Goal: Information Seeking & Learning: Learn about a topic

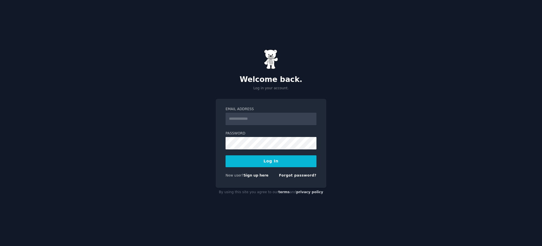
click at [253, 118] on input "Email Address" at bounding box center [270, 119] width 91 height 12
click at [196, 132] on div "Welcome back. Log in your account. Email Address Password Log In New user? Sign…" at bounding box center [271, 123] width 542 height 246
click at [268, 118] on input "Email Address" at bounding box center [270, 119] width 91 height 12
click at [259, 175] on link "Sign up here" at bounding box center [255, 175] width 25 height 4
click at [251, 122] on input "Email Address" at bounding box center [270, 119] width 91 height 12
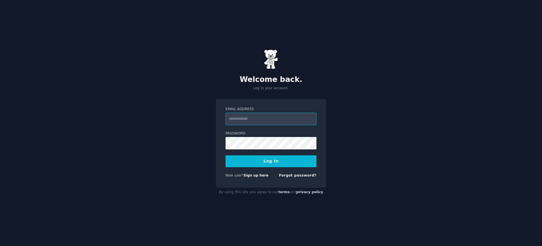
paste input "**********"
type input "**********"
click at [248, 161] on button "Log In" at bounding box center [270, 161] width 91 height 12
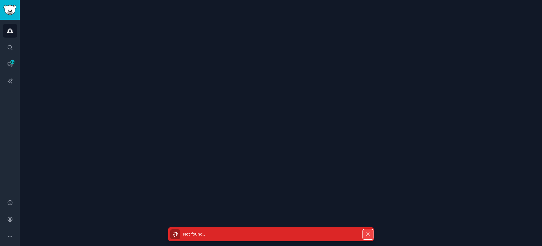
click at [366, 234] on icon "button" at bounding box center [368, 234] width 6 height 6
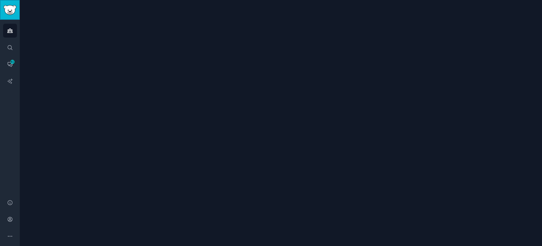
click at [15, 10] on img "Sidebar" at bounding box center [9, 10] width 13 height 10
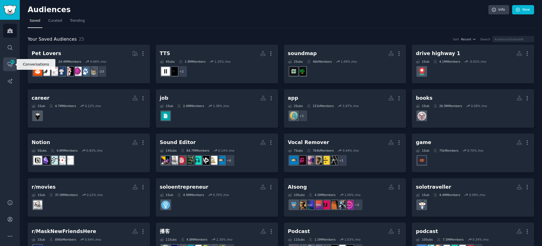
click at [13, 64] on icon "Sidebar" at bounding box center [10, 64] width 6 height 6
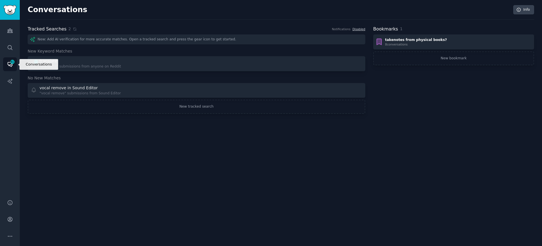
click at [8, 62] on icon "Sidebar" at bounding box center [10, 64] width 5 height 5
click at [8, 80] on icon "Sidebar" at bounding box center [9, 80] width 5 height 5
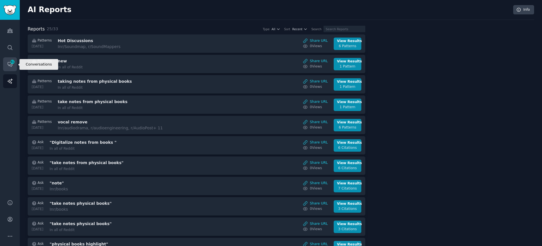
click at [12, 62] on span "61" at bounding box center [12, 62] width 5 height 4
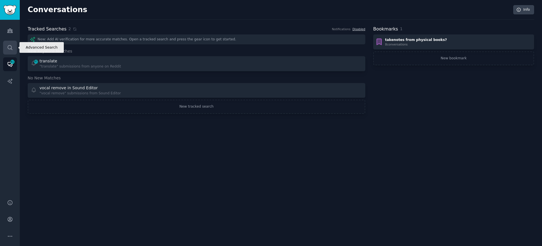
click at [8, 49] on icon "Sidebar" at bounding box center [10, 48] width 6 height 6
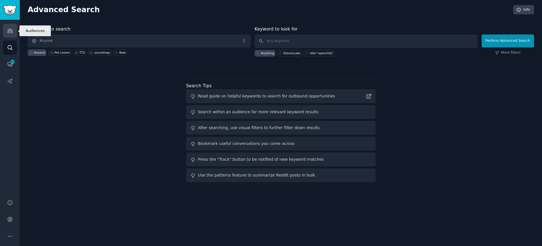
click at [12, 29] on icon "Sidebar" at bounding box center [10, 31] width 6 height 6
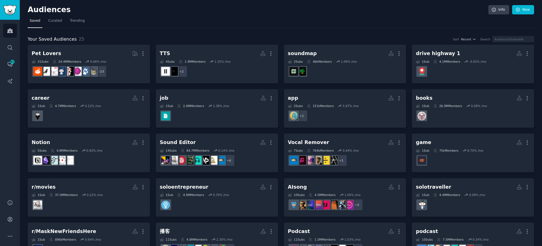
click at [129, 16] on nav "Saved Curated Trending" at bounding box center [281, 22] width 506 height 12
click at [55, 23] on link "Curated" at bounding box center [55, 22] width 18 height 12
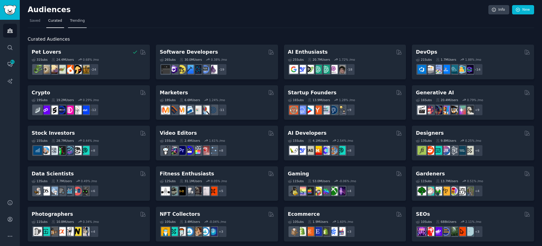
click at [82, 18] on span "Trending" at bounding box center [77, 20] width 15 height 5
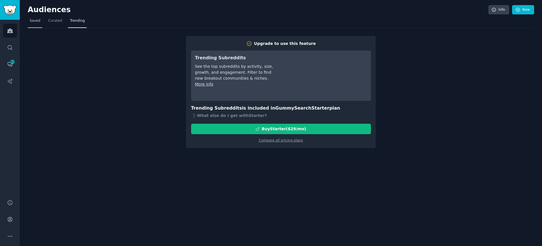
click at [32, 21] on span "Saved" at bounding box center [35, 20] width 11 height 5
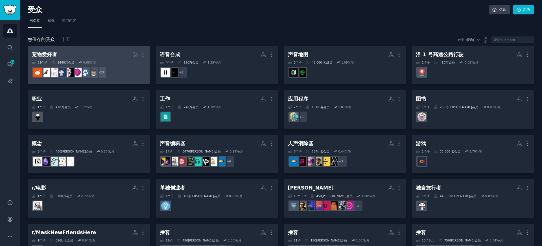
click at [107, 62] on div "31 个子 ​ 2440万 会员 0.68 %/月" at bounding box center [89, 62] width 114 height 4
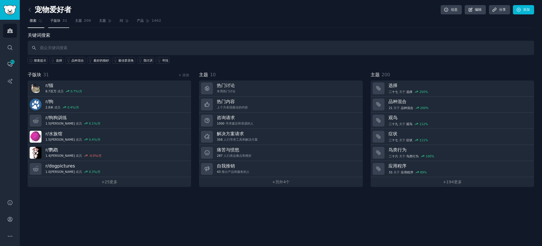
click at [61, 20] on link "子版块 31" at bounding box center [58, 22] width 21 height 12
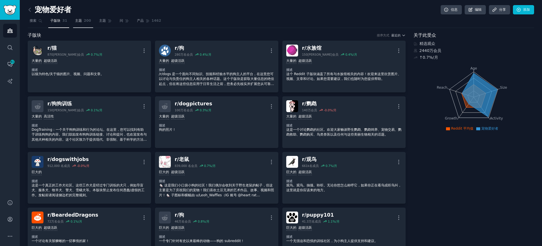
click at [78, 21] on font "主题" at bounding box center [78, 21] width 7 height 4
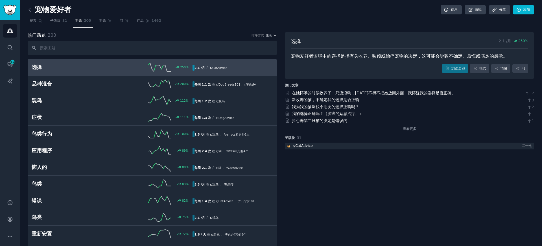
click at [58, 70] on h2 "选择" at bounding box center [72, 67] width 80 height 7
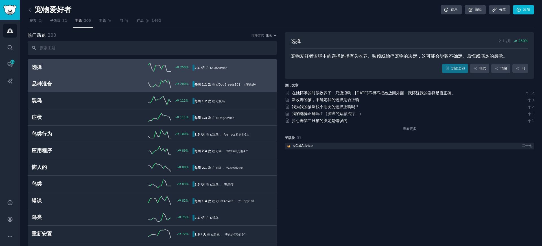
click at [56, 80] on h2 "品种混合" at bounding box center [72, 83] width 80 height 7
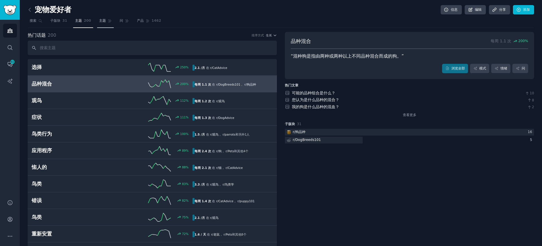
click at [106, 19] on link "主题" at bounding box center [105, 22] width 17 height 12
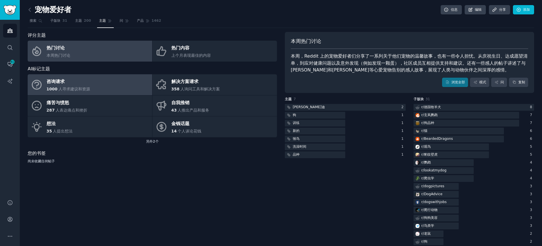
click at [75, 84] on div "咨询请求" at bounding box center [68, 81] width 43 height 9
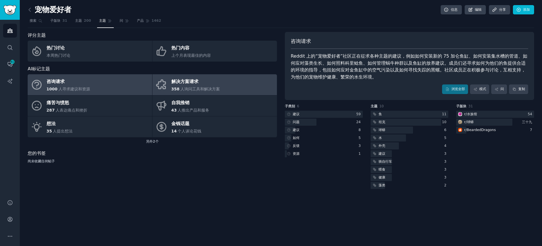
click at [207, 83] on div "解决方案请求" at bounding box center [195, 81] width 49 height 9
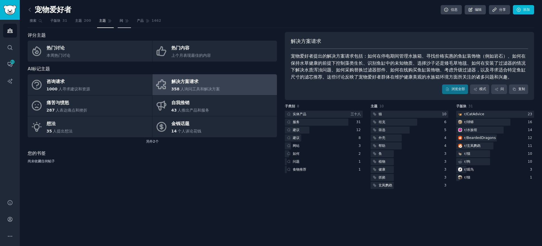
click at [123, 20] on link "问" at bounding box center [124, 22] width 13 height 12
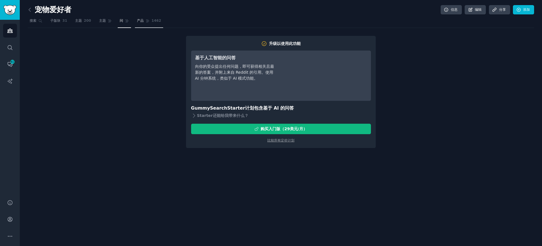
click at [140, 21] on font "产品" at bounding box center [140, 21] width 7 height 4
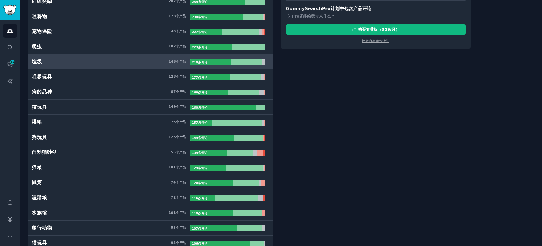
scroll to position [101, 0]
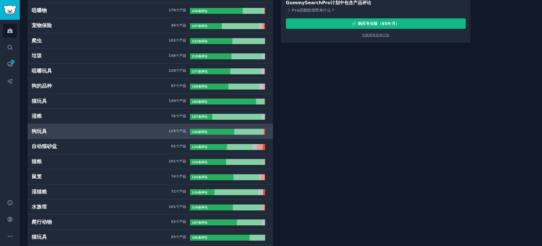
click at [62, 133] on h3 "狗玩具 125 个 产品" at bounding box center [111, 131] width 158 height 7
click at [61, 133] on h3 "狗玩具 125 个 产品" at bounding box center [111, 131] width 158 height 7
click at [46, 133] on h3 "狗玩具 125 个 产品" at bounding box center [111, 131] width 158 height 7
click at [41, 132] on font "狗玩具" at bounding box center [39, 131] width 15 height 6
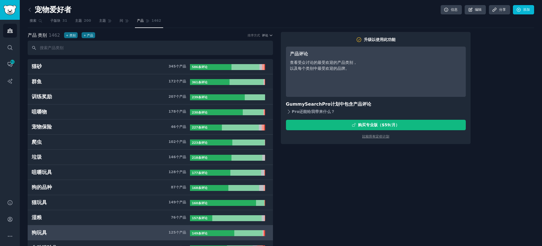
click at [288, 113] on icon at bounding box center [289, 112] width 2 height 4
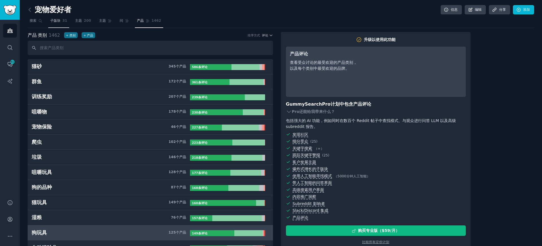
click at [52, 22] on font "子版块" at bounding box center [55, 21] width 10 height 4
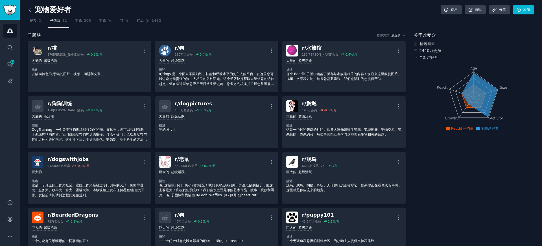
click at [31, 10] on icon at bounding box center [30, 10] width 6 height 6
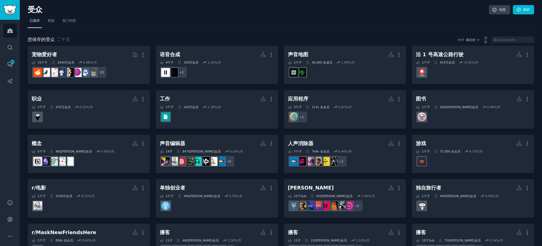
click at [178, 25] on nav "已保存 精选 热门内容" at bounding box center [281, 22] width 506 height 12
click at [49, 22] on font "精选" at bounding box center [51, 21] width 7 height 4
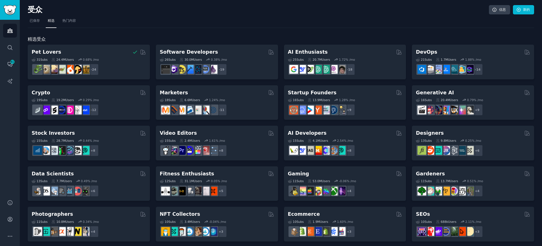
click at [170, 34] on div "精选受众 Pet Lovers 31 Sub s 24.4M Users 0.68 % /mo + 24 Software Developers 26 Sub…" at bounding box center [281, 236] width 506 height 416
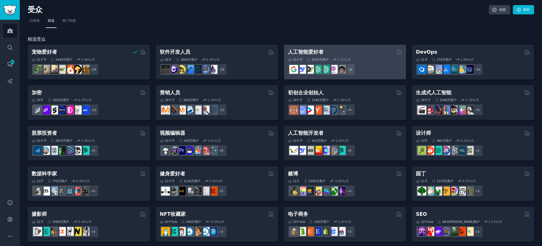
click at [331, 51] on div "人工智能爱好者" at bounding box center [345, 52] width 114 height 7
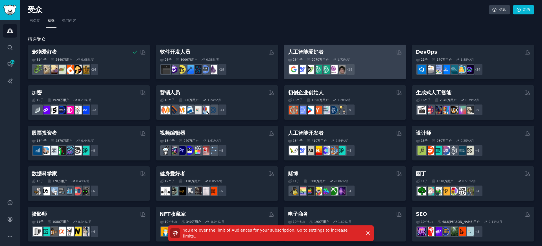
click at [327, 52] on div "人工智能爱好者" at bounding box center [345, 52] width 114 height 7
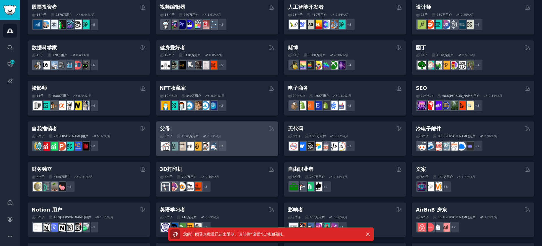
scroll to position [136, 0]
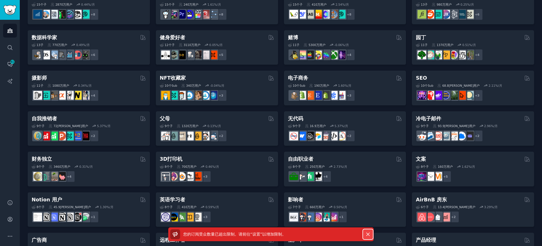
click at [368, 236] on icon "button" at bounding box center [368, 234] width 6 height 6
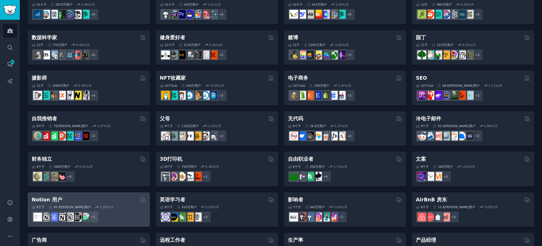
click at [106, 199] on div "Notion 用户 由 GummySearch 策划" at bounding box center [89, 199] width 114 height 7
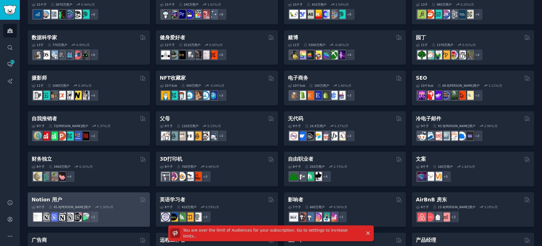
scroll to position [0, 0]
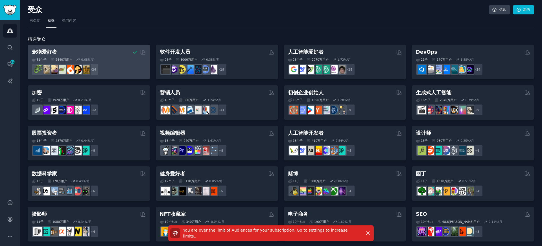
click at [109, 58] on div "31 个子 ​ 2440万 用户 0.68 %/月" at bounding box center [89, 60] width 114 height 4
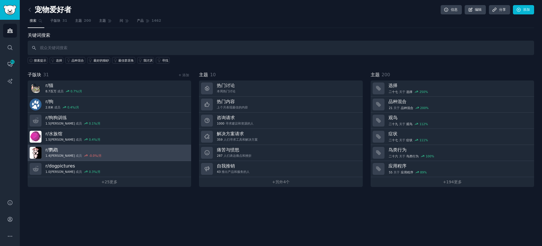
click at [95, 151] on link "r/ 鹦鹉 1.4米 成员 -0.0 %/月" at bounding box center [109, 153] width 163 height 16
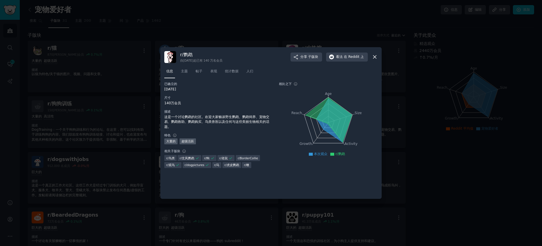
click at [244, 28] on div at bounding box center [271, 123] width 542 height 246
